Goal: Task Accomplishment & Management: Manage account settings

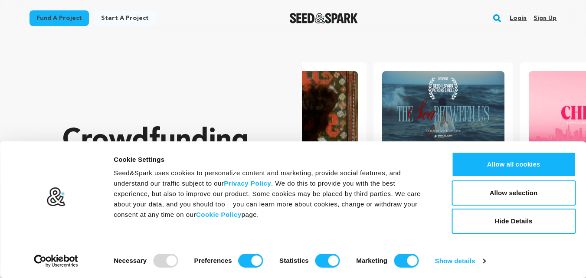
scroll to position [0, 153]
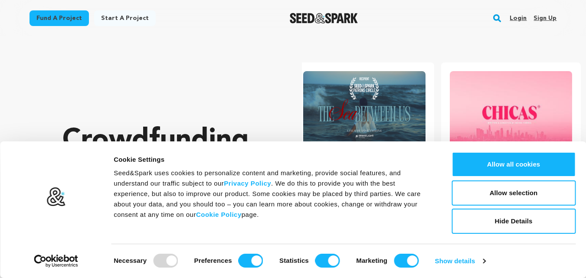
click at [544, 14] on link "Sign up" at bounding box center [544, 18] width 23 height 14
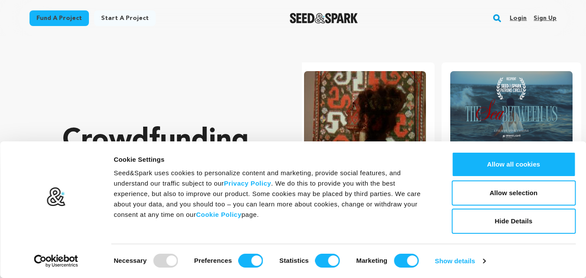
scroll to position [0, 0]
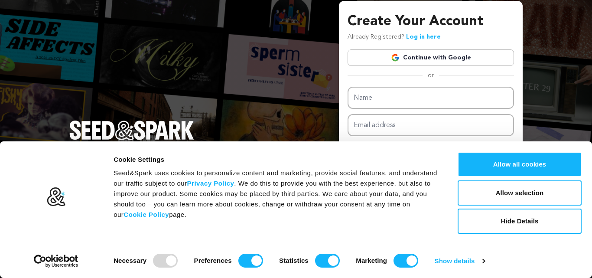
click at [435, 59] on link "Continue with Google" at bounding box center [431, 57] width 166 height 16
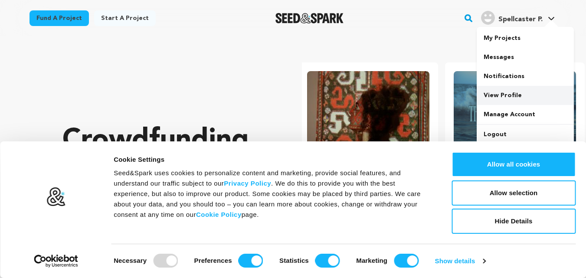
scroll to position [0, 153]
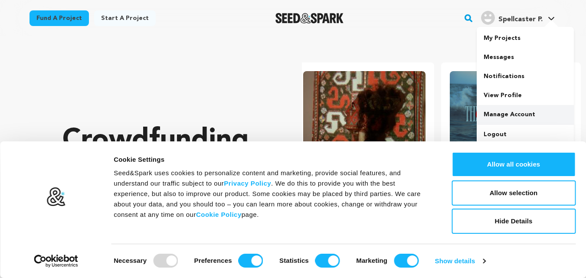
click at [511, 115] on link "Manage Account" at bounding box center [524, 114] width 97 height 19
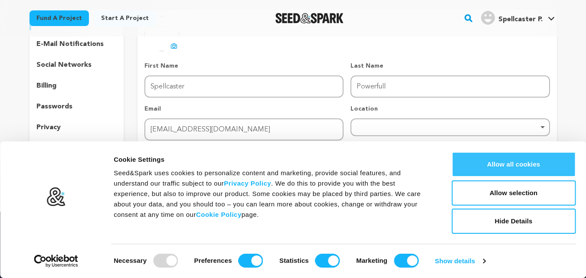
scroll to position [87, 0]
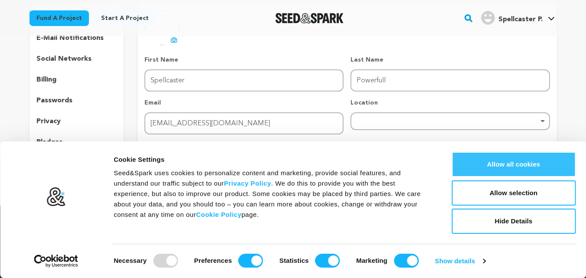
click at [498, 165] on button "Allow all cookies" at bounding box center [513, 164] width 124 height 25
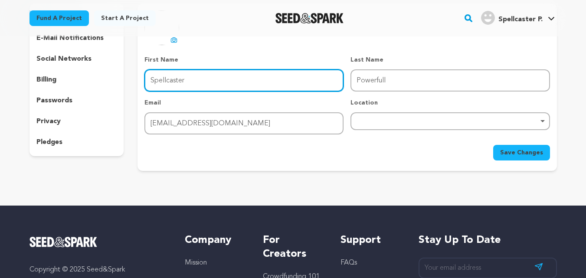
click at [188, 71] on input "Spellcaster" at bounding box center [243, 80] width 199 height 22
drag, startPoint x: 196, startPoint y: 77, endPoint x: 101, endPoint y: 75, distance: 95.0
click at [102, 75] on div "edit profile e-mail notifications social networks billing passwords privacy ple…" at bounding box center [292, 86] width 527 height 167
type input "Powerful Spell"
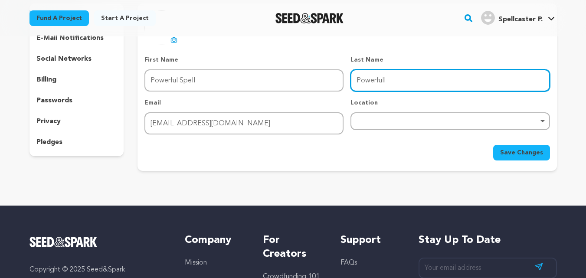
click at [405, 80] on input "Powerfull" at bounding box center [449, 80] width 199 height 22
type input "Caster"
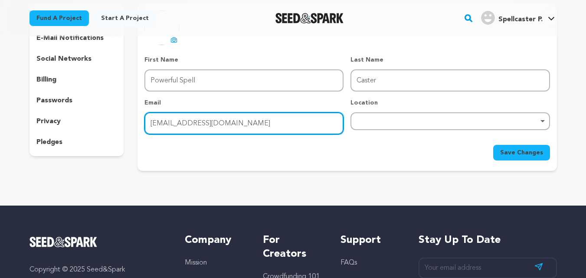
click at [295, 113] on input "powerfullspellcaster5@gmail.com" at bounding box center [243, 123] width 199 height 22
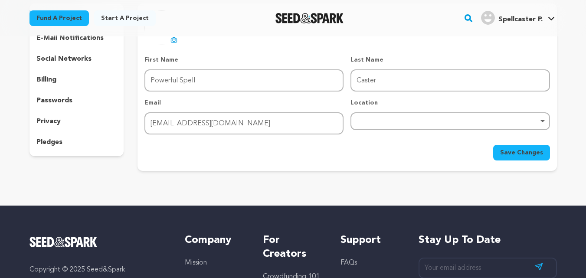
click at [362, 130] on div "Location Remove item" at bounding box center [449, 116] width 199 height 36
click at [393, 127] on div "Remove item" at bounding box center [449, 121] width 199 height 18
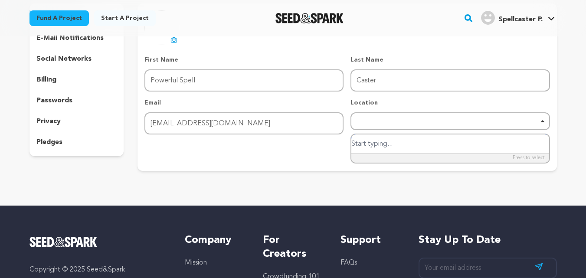
type input "l"
type input "united kingdom"
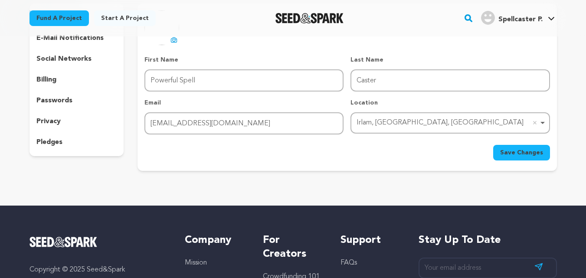
click at [530, 160] on button "Save Changes" at bounding box center [521, 153] width 57 height 16
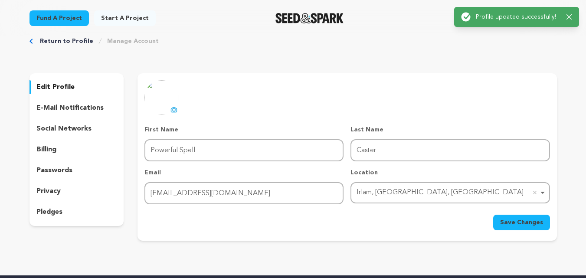
scroll to position [0, 0]
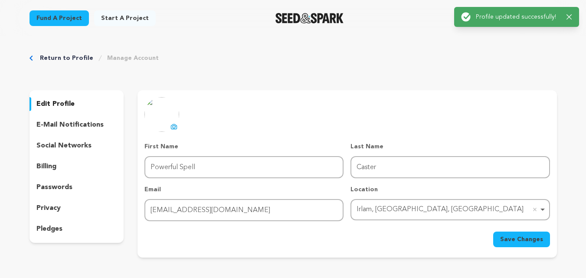
click at [566, 16] on div "Success: Info: Warning: Error: Profile updated successfully! Close notification" at bounding box center [516, 17] width 111 height 10
click at [569, 16] on icon "button" at bounding box center [569, 17] width 6 height 6
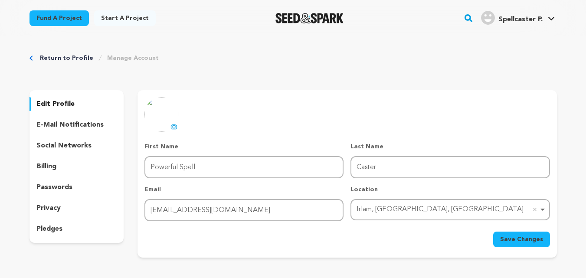
click at [545, 18] on link "Spellcaster P. Spellcaster P." at bounding box center [517, 17] width 77 height 16
click at [516, 19] on span "Spellcaster P." at bounding box center [520, 19] width 44 height 7
